Goal: Transaction & Acquisition: Register for event/course

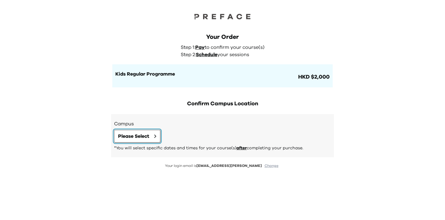
click at [150, 136] on button "Please Select" at bounding box center [137, 136] width 46 height 13
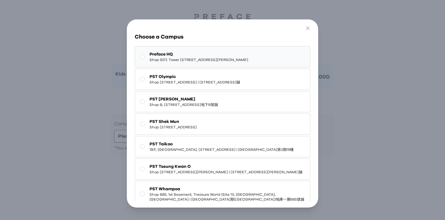
click at [241, 62] on span "Shop G07, Tower [STREET_ADDRESS][PERSON_NAME]" at bounding box center [199, 59] width 99 height 5
